Goal: Task Accomplishment & Management: Use online tool/utility

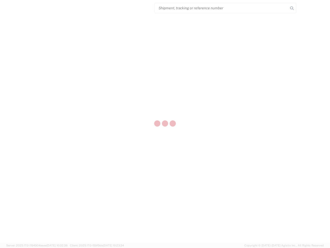
select select "US"
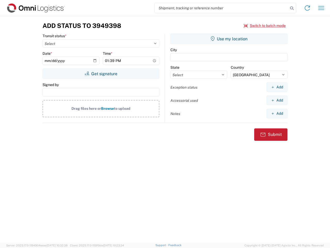
click at [222, 8] on input "search" at bounding box center [222, 8] width 134 height 10
click at [292, 8] on icon at bounding box center [291, 8] width 7 height 7
click at [307, 8] on icon at bounding box center [307, 8] width 8 height 8
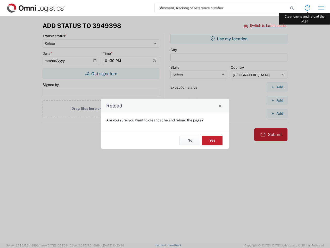
click at [321, 8] on div "Reload Are you sure, you want to clear cache and reload the page? No Yes" at bounding box center [165, 124] width 330 height 248
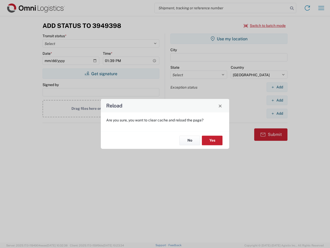
click at [265, 26] on div "Reload Are you sure, you want to clear cache and reload the page? No Yes" at bounding box center [165, 124] width 330 height 248
click at [101, 74] on div "Reload Are you sure, you want to clear cache and reload the page? No Yes" at bounding box center [165, 124] width 330 height 248
click at [229, 39] on div "Reload Are you sure, you want to clear cache and reload the page? No Yes" at bounding box center [165, 124] width 330 height 248
click at [277, 87] on div "Reload Are you sure, you want to clear cache and reload the page? No Yes" at bounding box center [165, 124] width 330 height 248
click at [277, 100] on div "Reload Are you sure, you want to clear cache and reload the page? No Yes" at bounding box center [165, 124] width 330 height 248
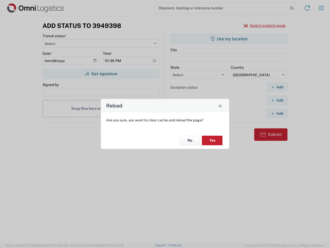
click at [277, 113] on div "Reload Are you sure, you want to clear cache and reload the page? No Yes" at bounding box center [165, 124] width 330 height 248
